Goal: Find specific page/section: Find specific page/section

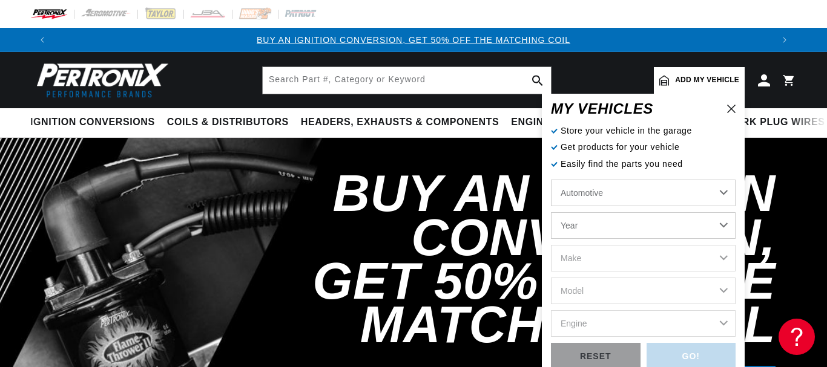
select select "1955"
click option "1955" at bounding box center [0, 0] width 0 height 0
click at [551, 212] on select "Year 2022 2021 2020 2019 2018 2017 2016 2015 2014 2013 2012 2011 2010 2009 2008…" at bounding box center [643, 225] width 185 height 27
select select "1955"
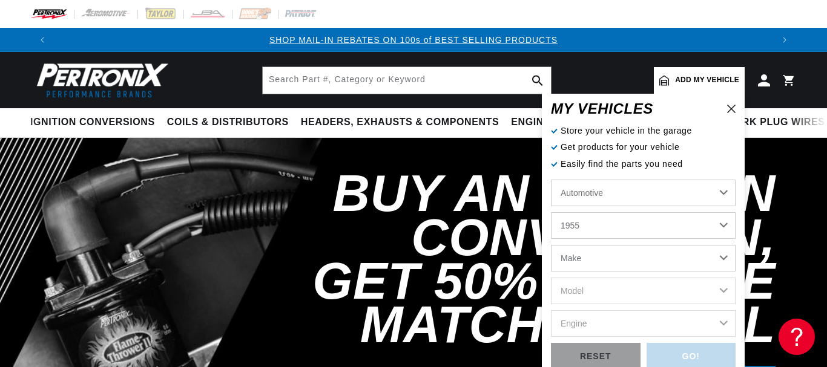
click option "1955" at bounding box center [0, 0] width 0 height 0
click at [551, 245] on select "Make Aston Martin Buick Cadillac Chevrolet Chrysler Dodge Ford GMC Hillman Humb…" at bounding box center [643, 258] width 185 height 27
select select "Ford"
click option "Ford" at bounding box center [0, 0] width 0 height 0
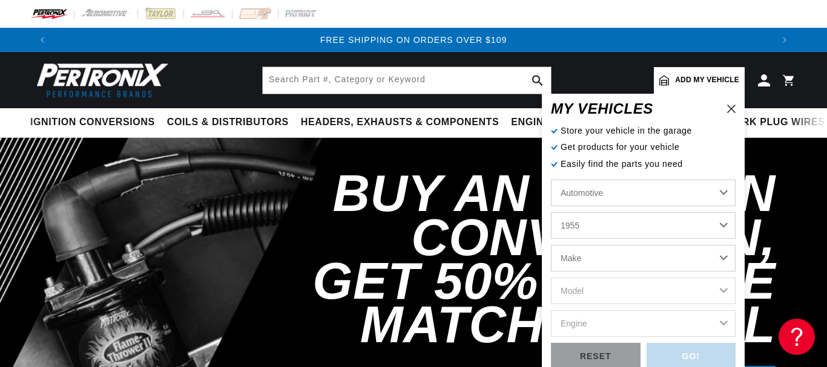
select select "Ford"
click at [551, 278] on select "Model Club Country Sedan Country Squire Courier Sedan Delivery Customline F-100…" at bounding box center [643, 291] width 185 height 27
select select "Sunliner"
click option "Sunliner" at bounding box center [0, 0] width 0 height 0
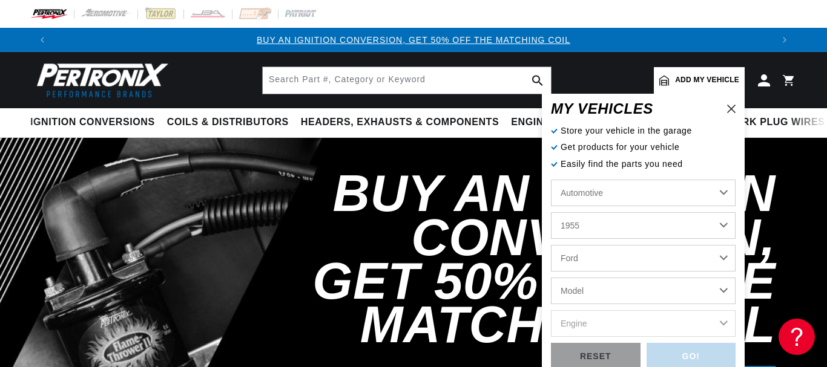
select select "Sunliner"
click at [551, 310] on select "Engine 3.6L 4.4L 4.5L 4.8L" at bounding box center [643, 323] width 185 height 27
select select "3.6L"
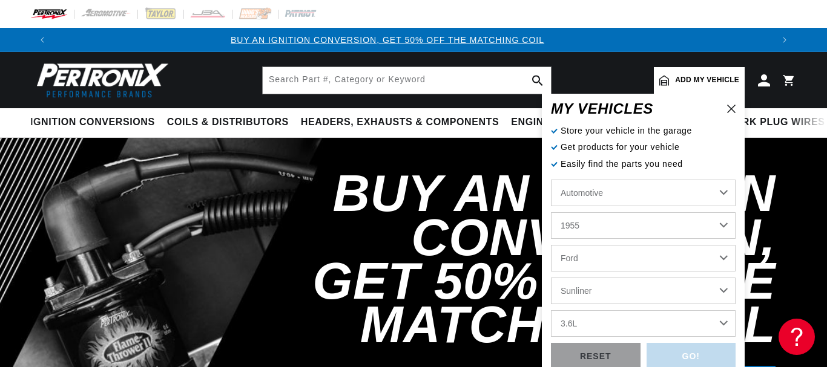
click option "3.6L" at bounding box center [0, 0] width 0 height 0
click at [551, 310] on select "3.6L 4.4L 4.5L 4.8L" at bounding box center [643, 323] width 185 height 27
click option "4.8L" at bounding box center [0, 0] width 0 height 0
select select "3.6L"
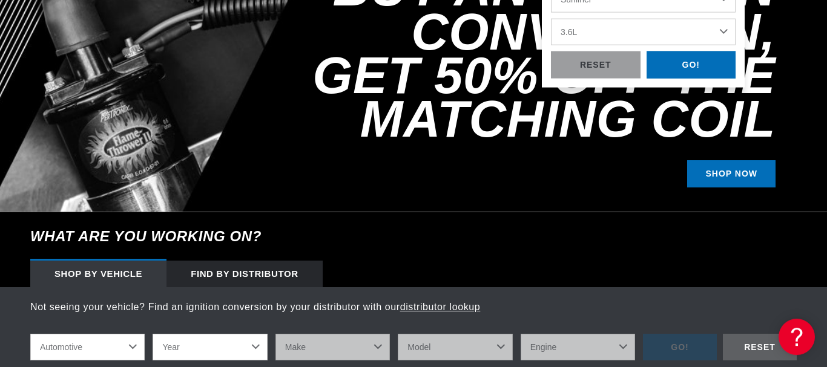
scroll to position [206, 0]
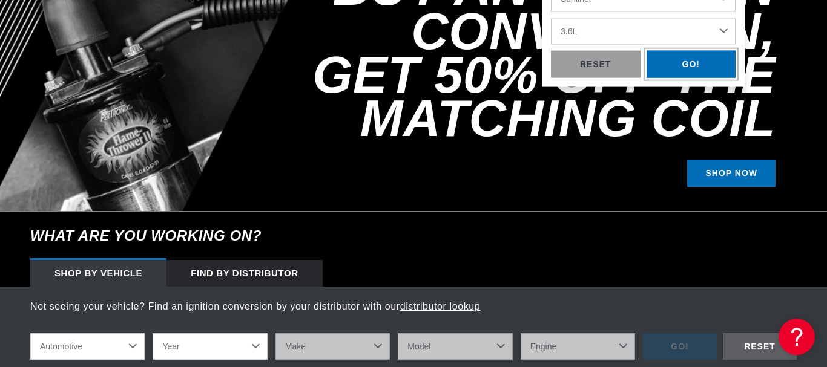
click at [695, 66] on div "GO!" at bounding box center [691, 64] width 90 height 27
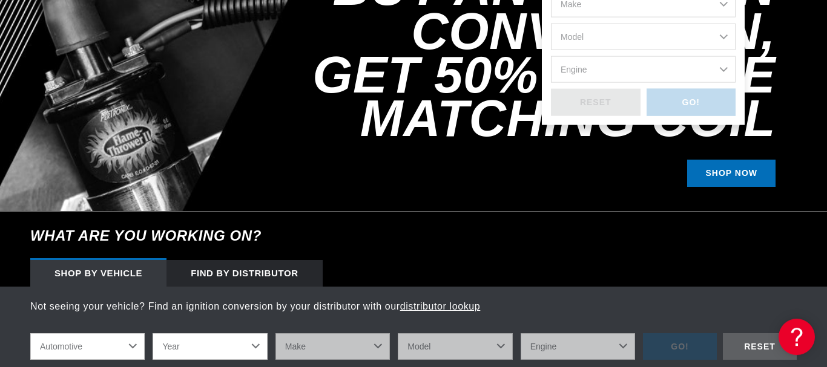
scroll to position [0, 1435]
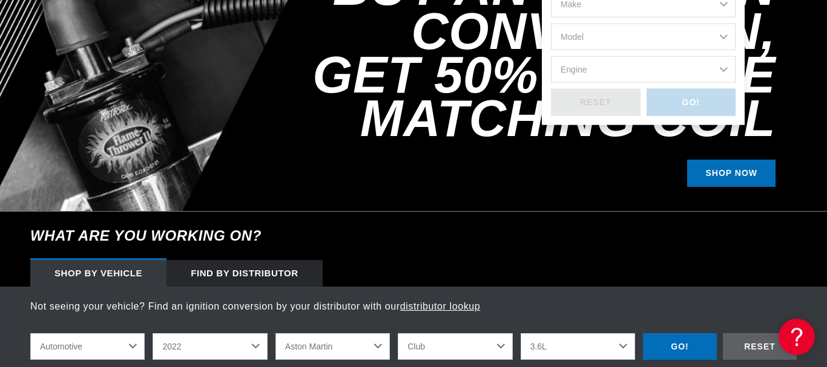
select select "1955"
select select "Ford"
select select "Sunliner"
select select "3.6L"
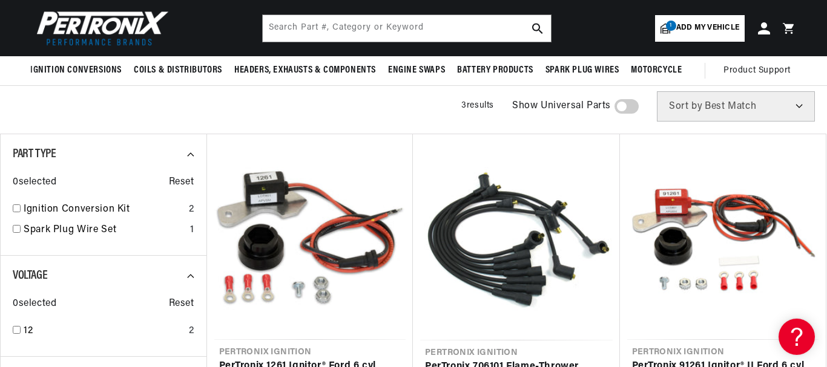
scroll to position [0, 718]
